Goal: Transaction & Acquisition: Book appointment/travel/reservation

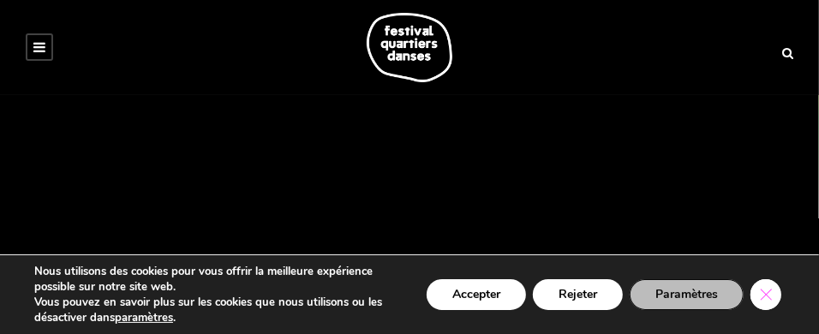
click at [766, 298] on icon "Close GDPR Cookie Banner" at bounding box center [766, 294] width 31 height 26
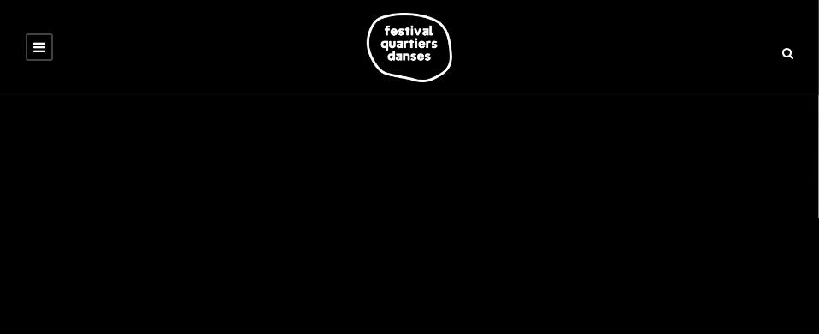
click at [36, 44] on icon at bounding box center [39, 47] width 12 height 14
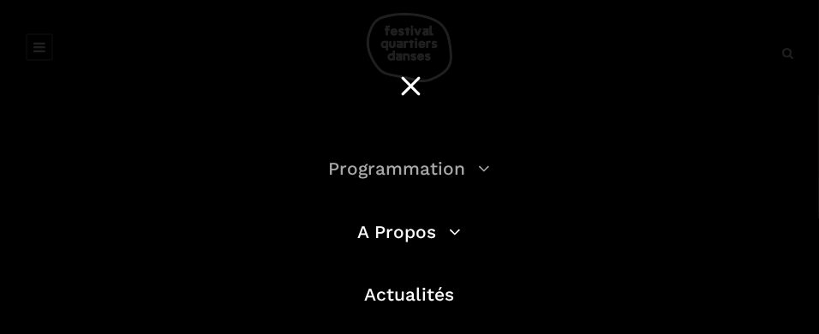
click at [388, 171] on link "Programmation" at bounding box center [410, 168] width 162 height 21
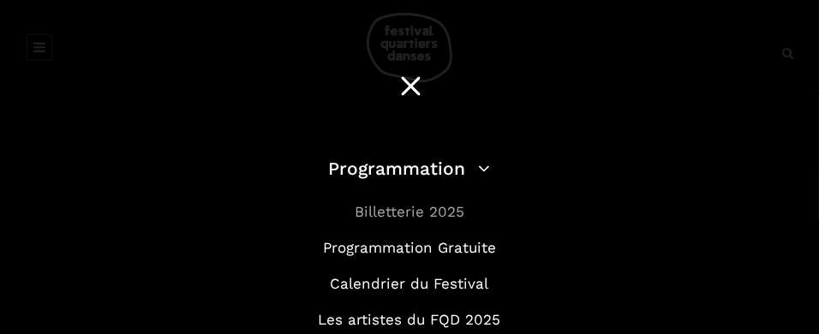
click at [366, 207] on link "Billetterie 2025" at bounding box center [410, 211] width 110 height 17
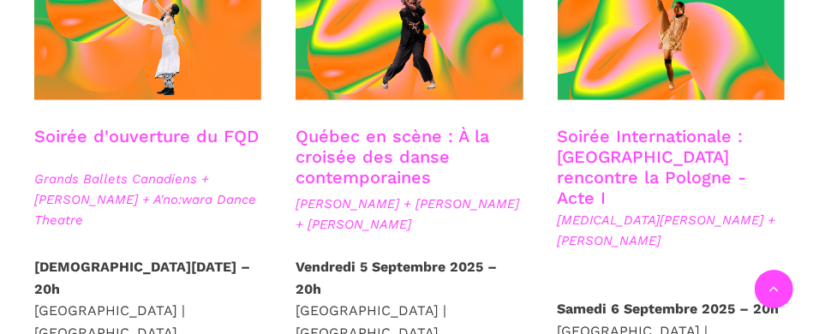
scroll to position [599, 0]
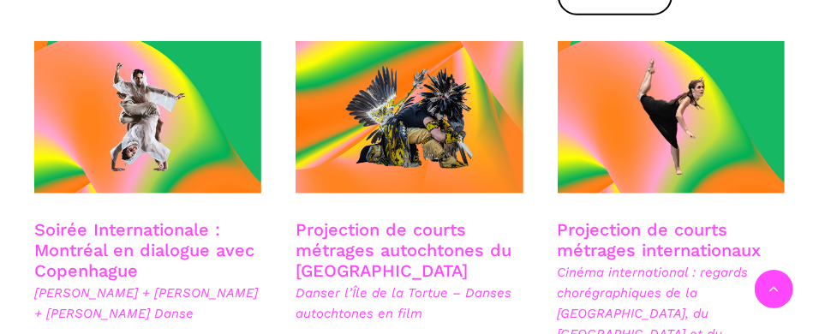
scroll to position [1029, 0]
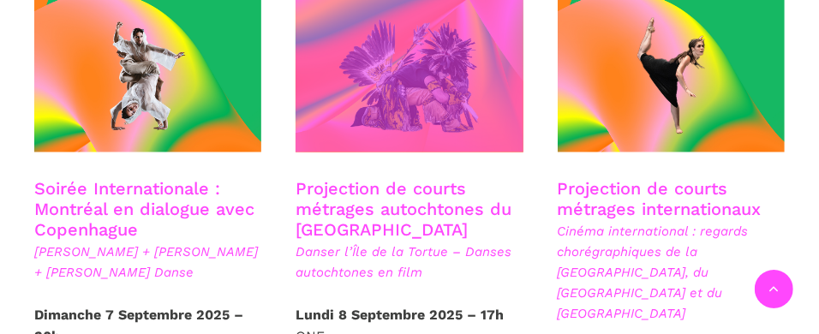
click at [415, 57] on span at bounding box center [409, 76] width 227 height 153
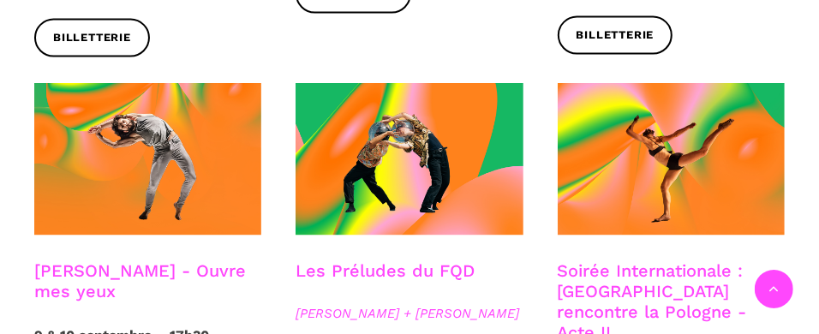
scroll to position [1457, 0]
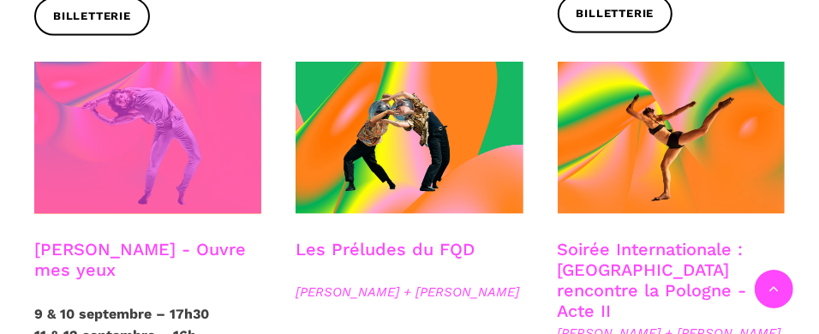
click at [76, 131] on span at bounding box center [147, 138] width 227 height 153
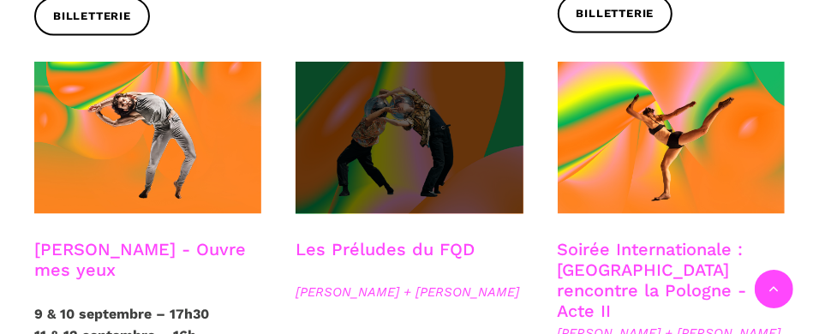
click at [362, 74] on span at bounding box center [409, 138] width 227 height 153
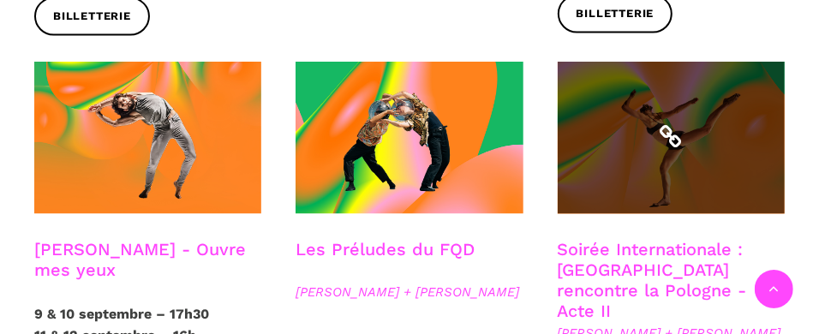
click at [662, 126] on icon at bounding box center [671, 138] width 24 height 24
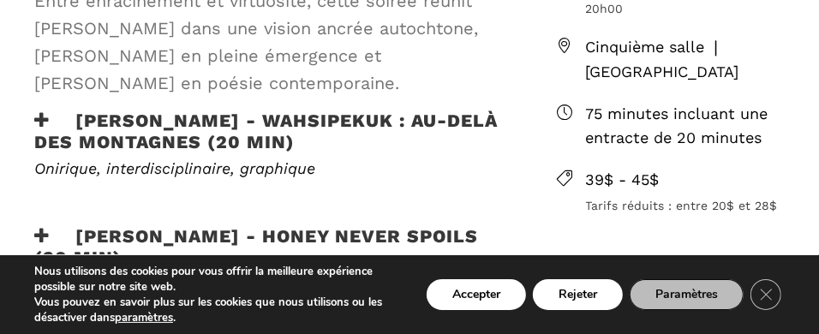
scroll to position [857, 0]
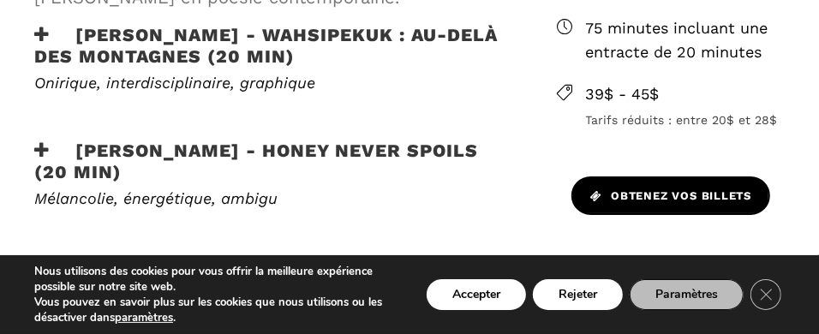
click at [674, 188] on span "Obtenez vos billets" at bounding box center [671, 197] width 161 height 18
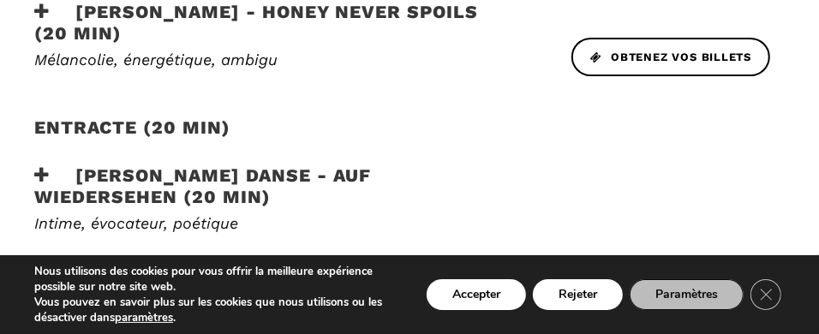
scroll to position [1029, 0]
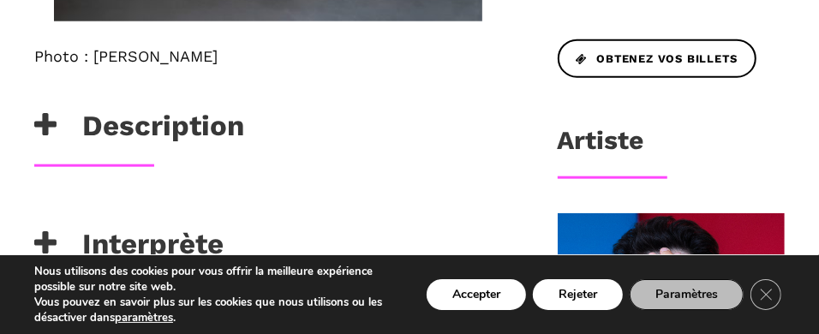
scroll to position [942, 0]
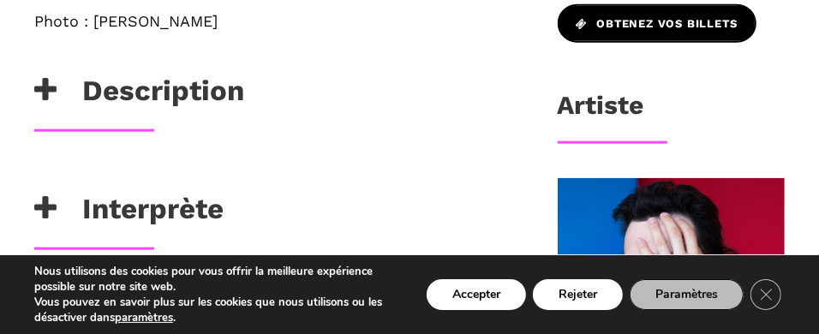
click at [621, 33] on span "Obtenez vos billets" at bounding box center [657, 24] width 161 height 18
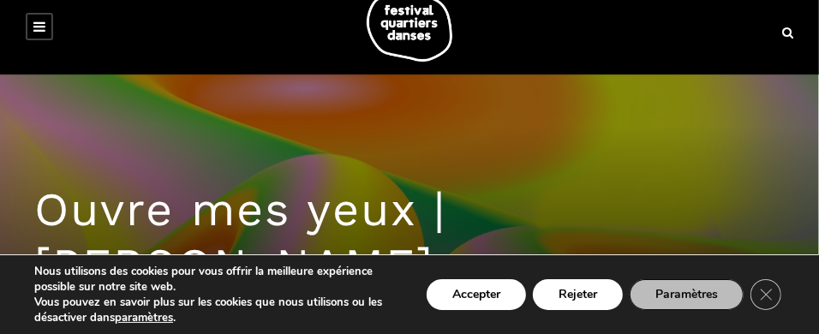
scroll to position [0, 0]
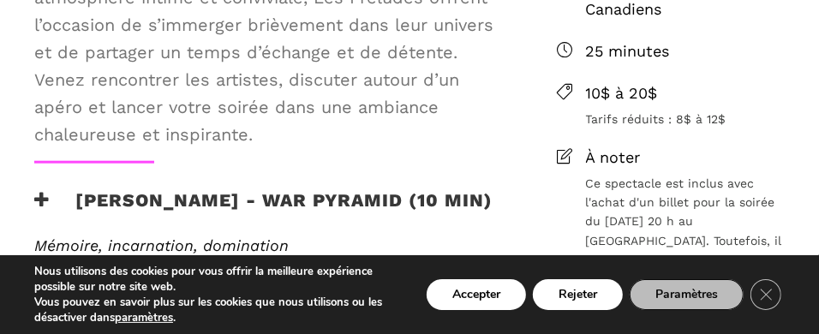
scroll to position [857, 0]
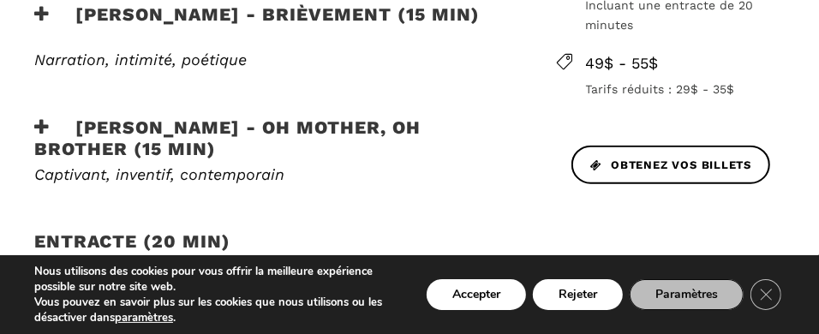
scroll to position [942, 0]
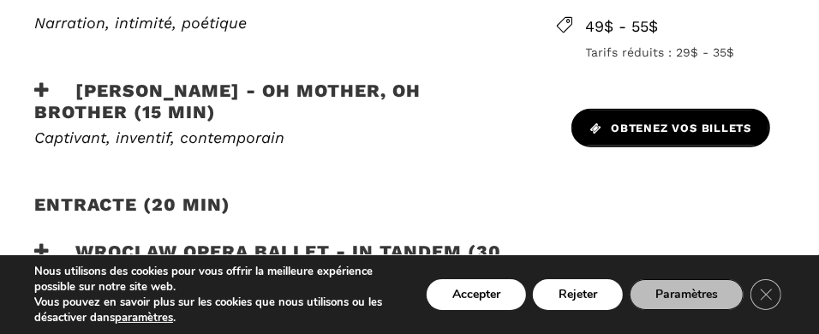
click at [624, 116] on link "Obtenez vos billets" at bounding box center [671, 128] width 199 height 39
